Goal: Task Accomplishment & Management: Manage account settings

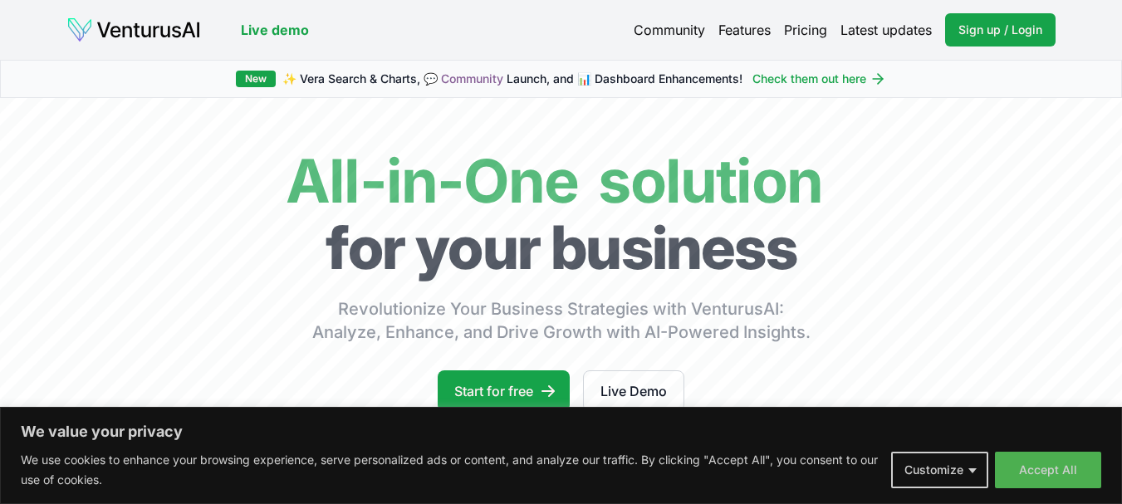
click at [971, 466] on button "Customize" at bounding box center [939, 470] width 97 height 37
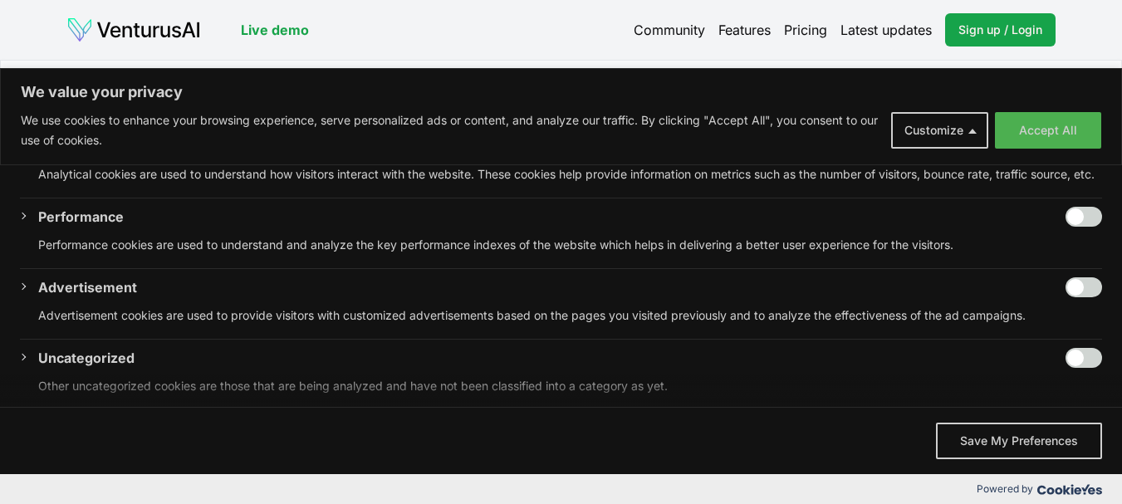
scroll to position [323, 0]
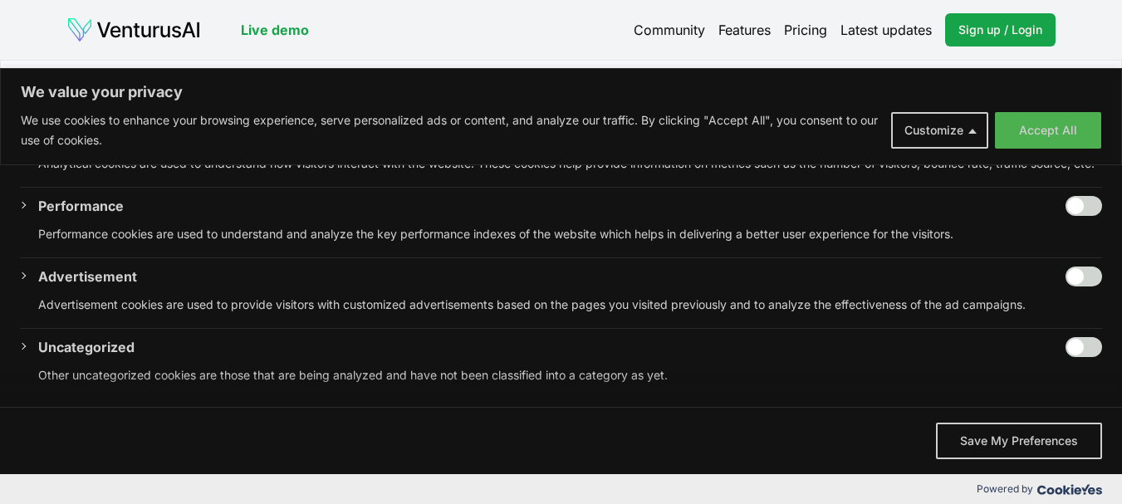
click at [1080, 349] on input "Enable Uncategorized" at bounding box center [1084, 347] width 37 height 20
checkbox input "true"
click at [1080, 265] on div "Necessary Always Active Necessary cookies are required to enable the basic feat…" at bounding box center [561, 181] width 1082 height 434
click at [1079, 199] on input "Enable Performance" at bounding box center [1084, 206] width 37 height 20
checkbox input "true"
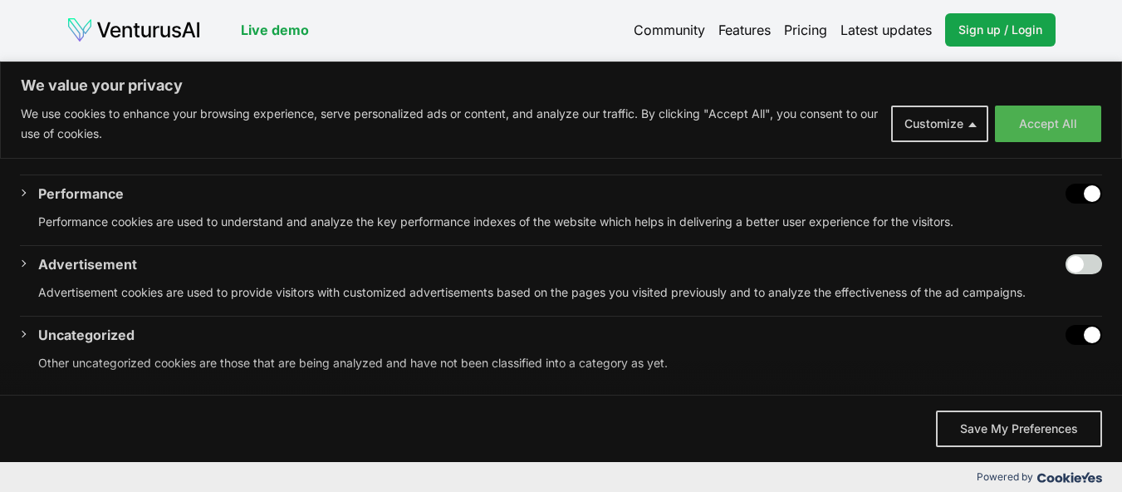
click at [1077, 268] on input "Enable Advertisement" at bounding box center [1084, 264] width 37 height 20
checkbox input "true"
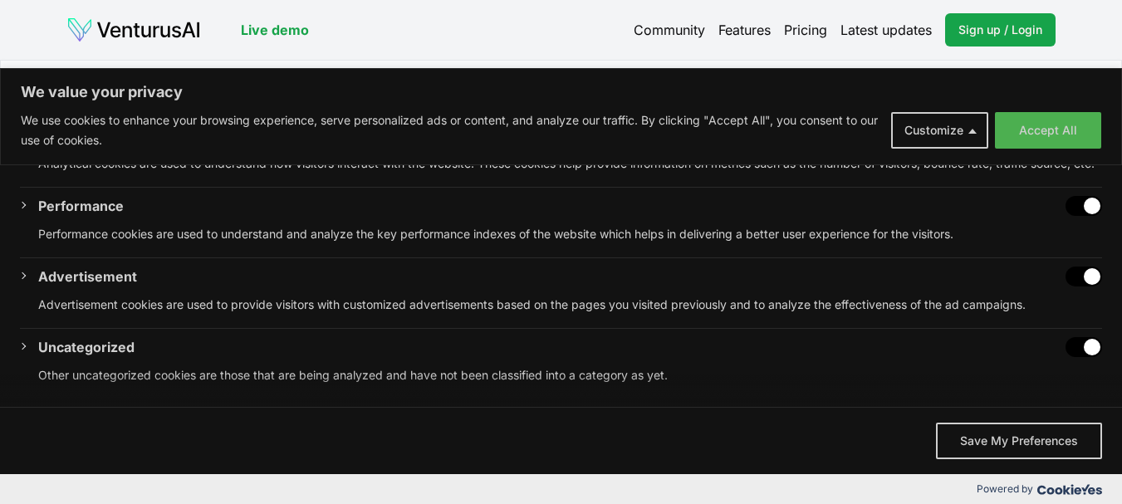
scroll to position [149, 0]
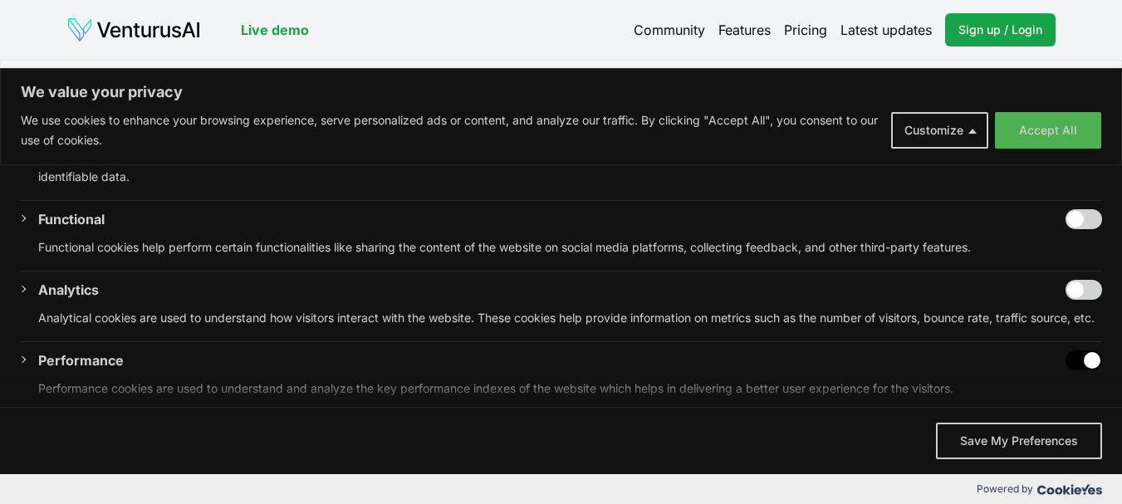
click at [1076, 289] on input "Enable Analytics" at bounding box center [1084, 290] width 37 height 20
checkbox input "true"
click at [1082, 222] on input "Enable Functional" at bounding box center [1084, 219] width 37 height 20
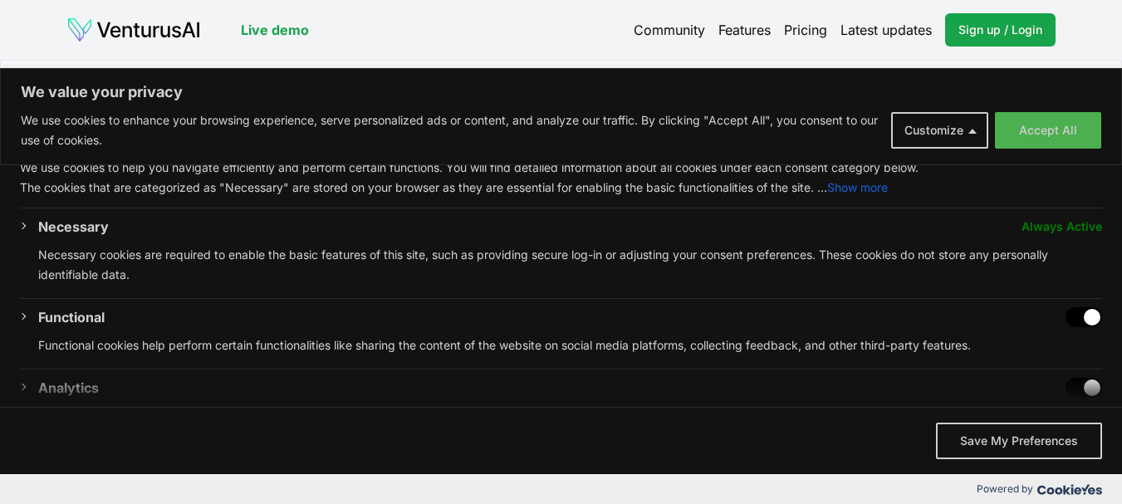
scroll to position [56, 0]
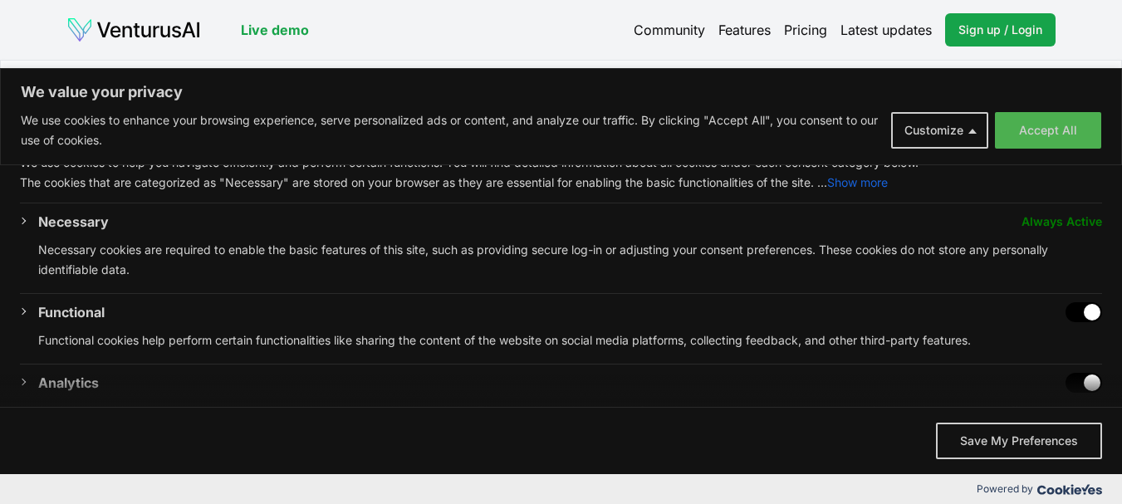
click at [1067, 307] on input "Disable Functional" at bounding box center [1084, 312] width 37 height 20
checkbox input "false"
